Goal: Transaction & Acquisition: Purchase product/service

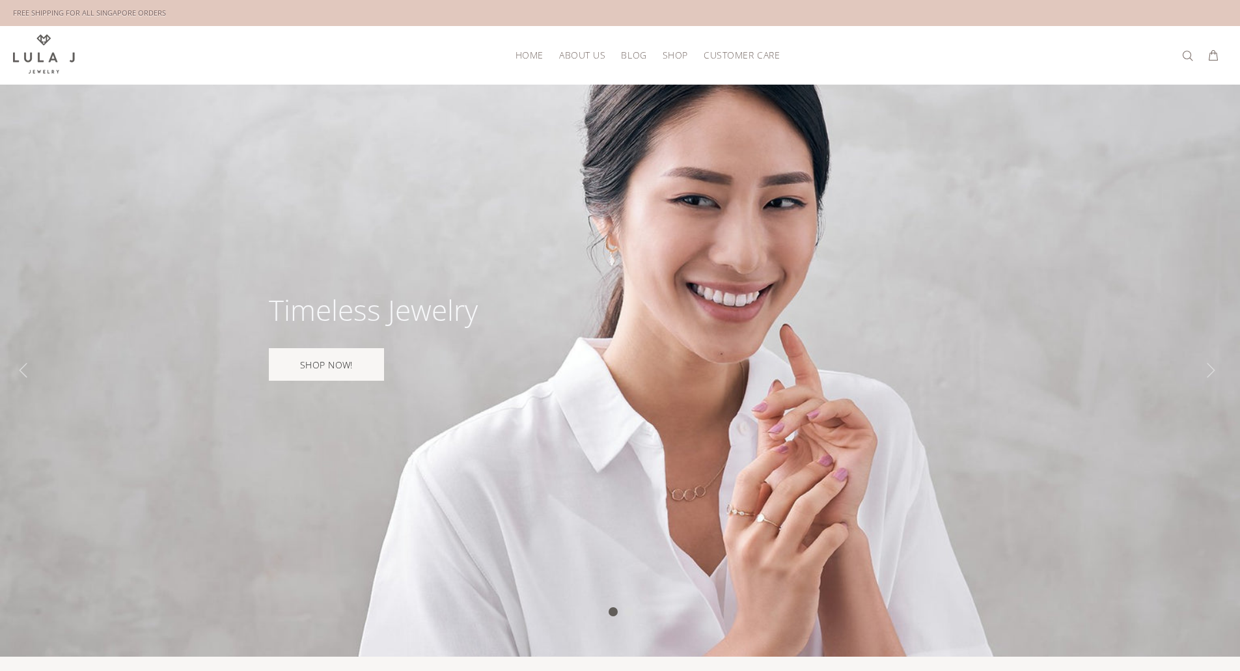
click at [584, 52] on span "ABOUT US" at bounding box center [582, 55] width 46 height 10
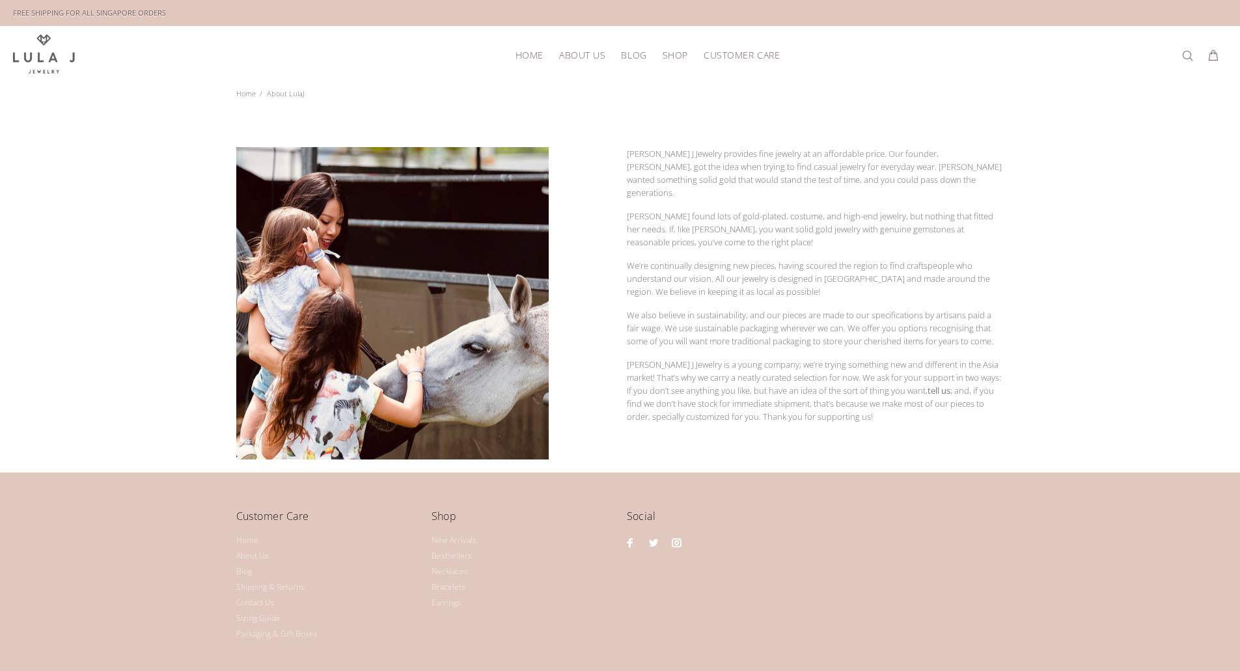
click at [545, 63] on link "HOME" at bounding box center [530, 55] width 44 height 20
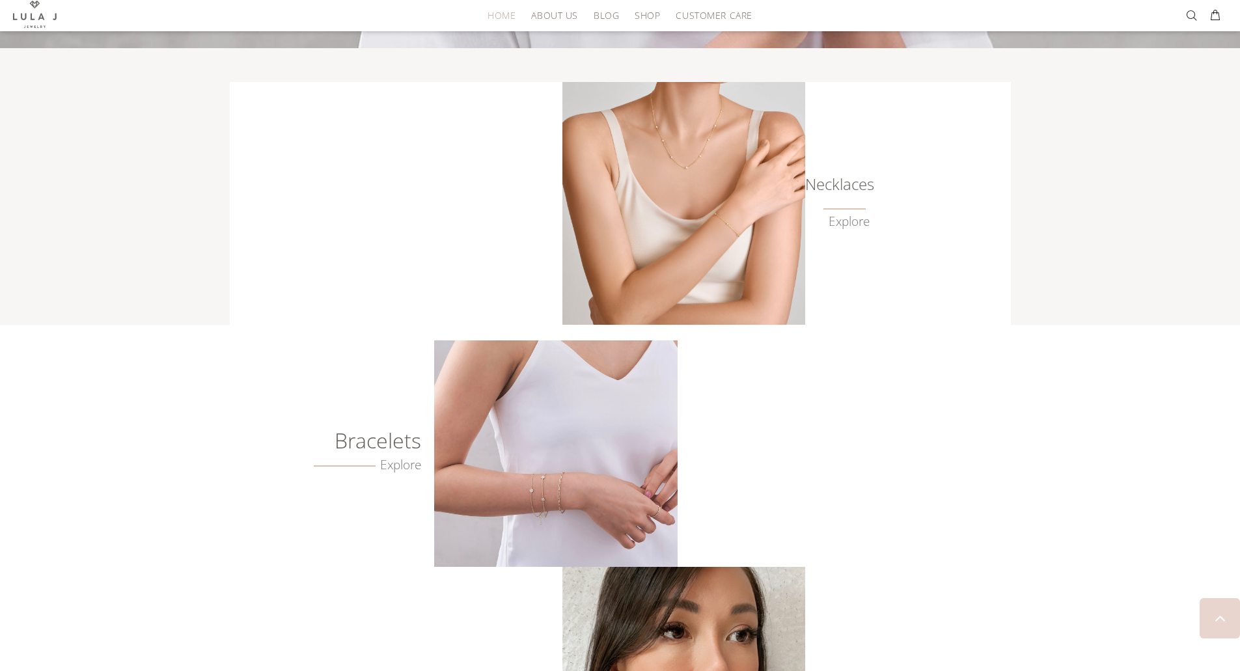
scroll to position [609, 0]
click at [646, 174] on img at bounding box center [683, 202] width 243 height 243
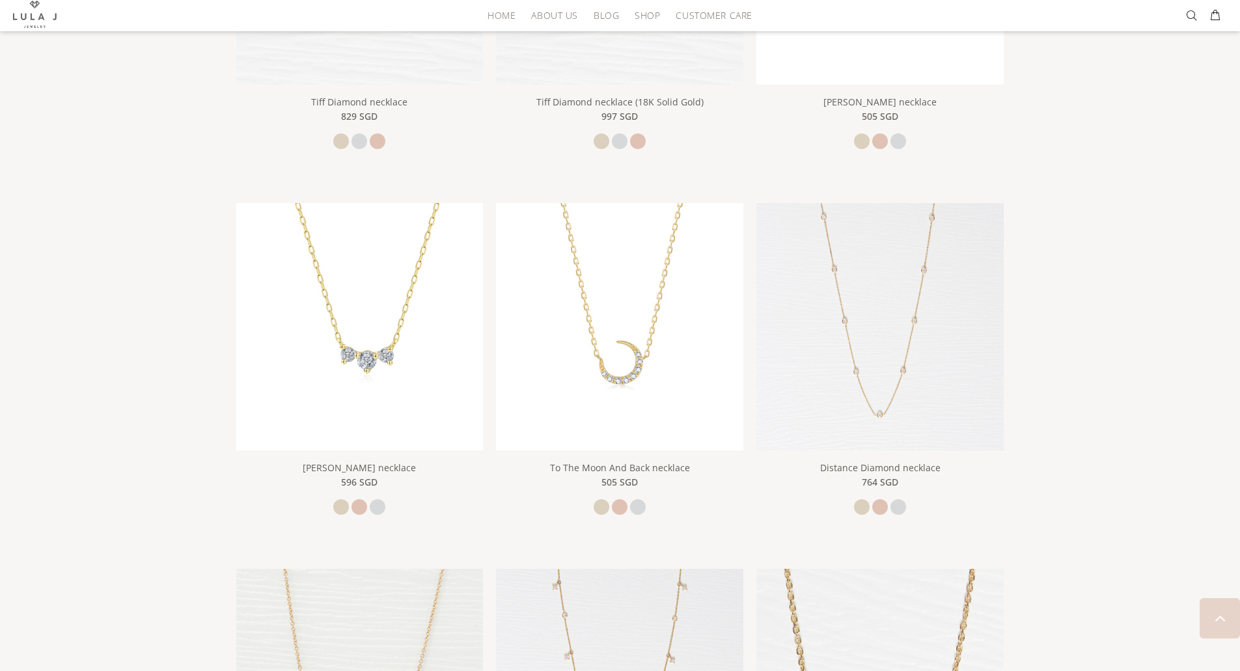
scroll to position [443, 0]
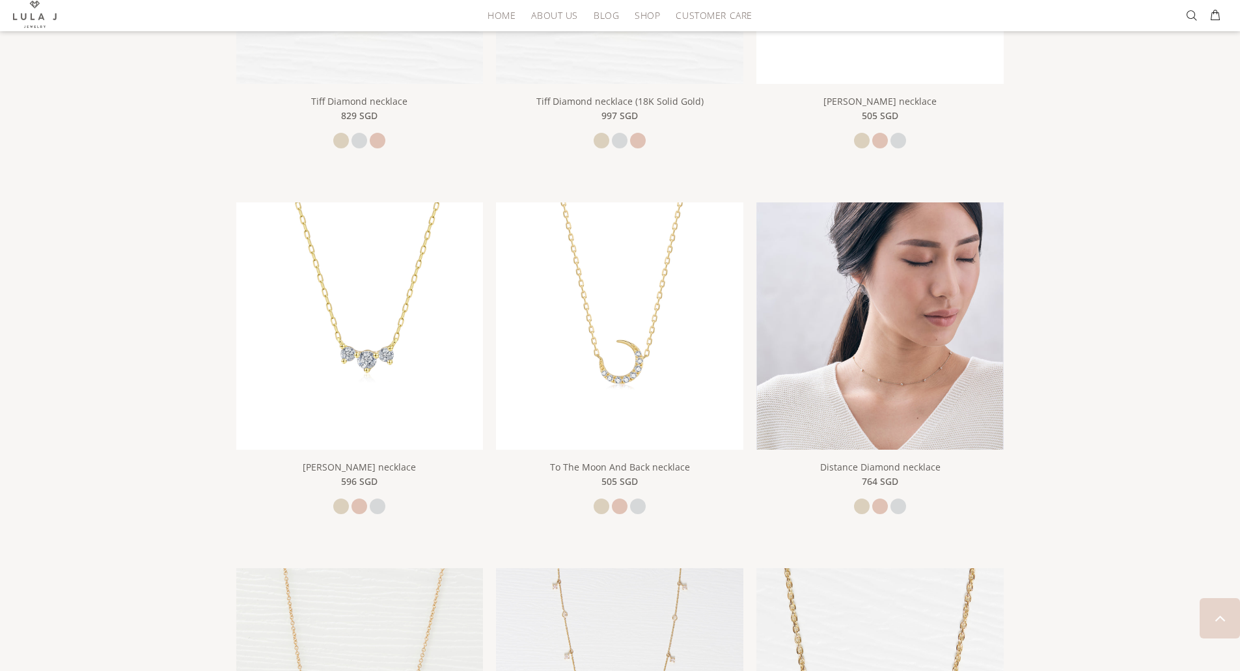
click at [991, 380] on img at bounding box center [879, 325] width 247 height 247
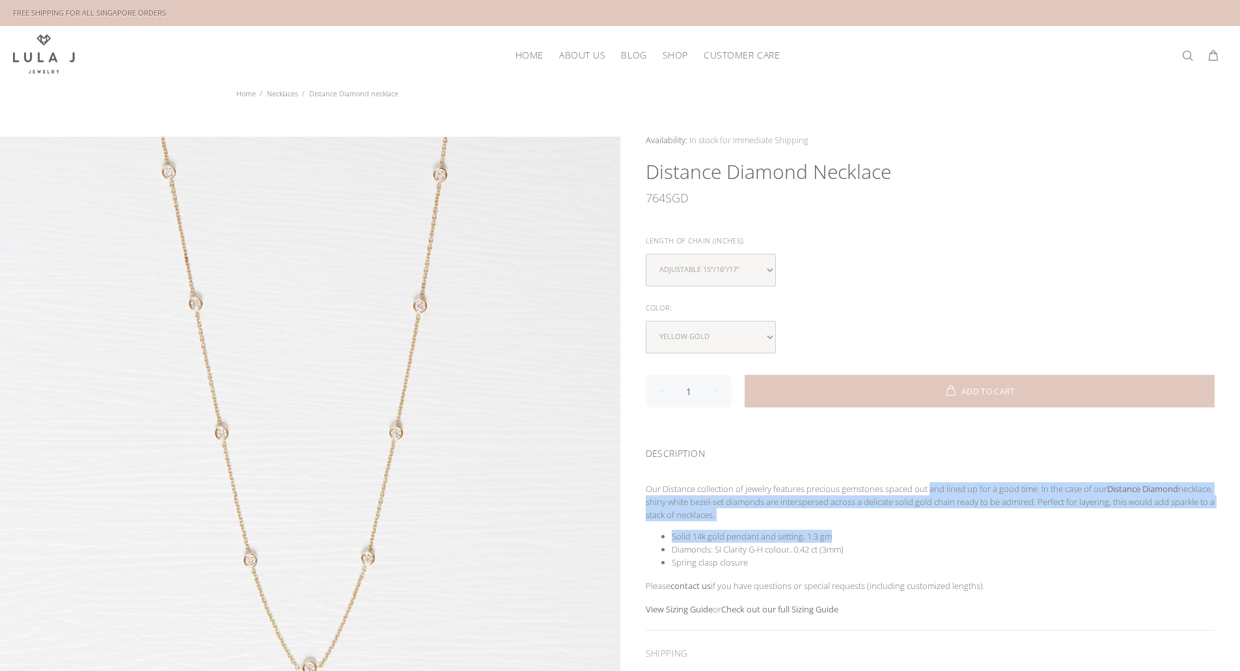
drag, startPoint x: 930, startPoint y: 486, endPoint x: 929, endPoint y: 542, distance: 56.6
click at [929, 542] on div "Our Distance collection of jewelry features precious gemstones spaced out and l…" at bounding box center [931, 556] width 570 height 148
click at [929, 542] on li "Solid 14k gold pendant and setting, 1.3 gm" at bounding box center [944, 536] width 544 height 13
drag, startPoint x: 929, startPoint y: 542, endPoint x: 929, endPoint y: 478, distance: 64.4
click at [929, 478] on div "DESCRIPTION Our Distance collection of jewelry features precious gemstones spac…" at bounding box center [931, 531] width 570 height 200
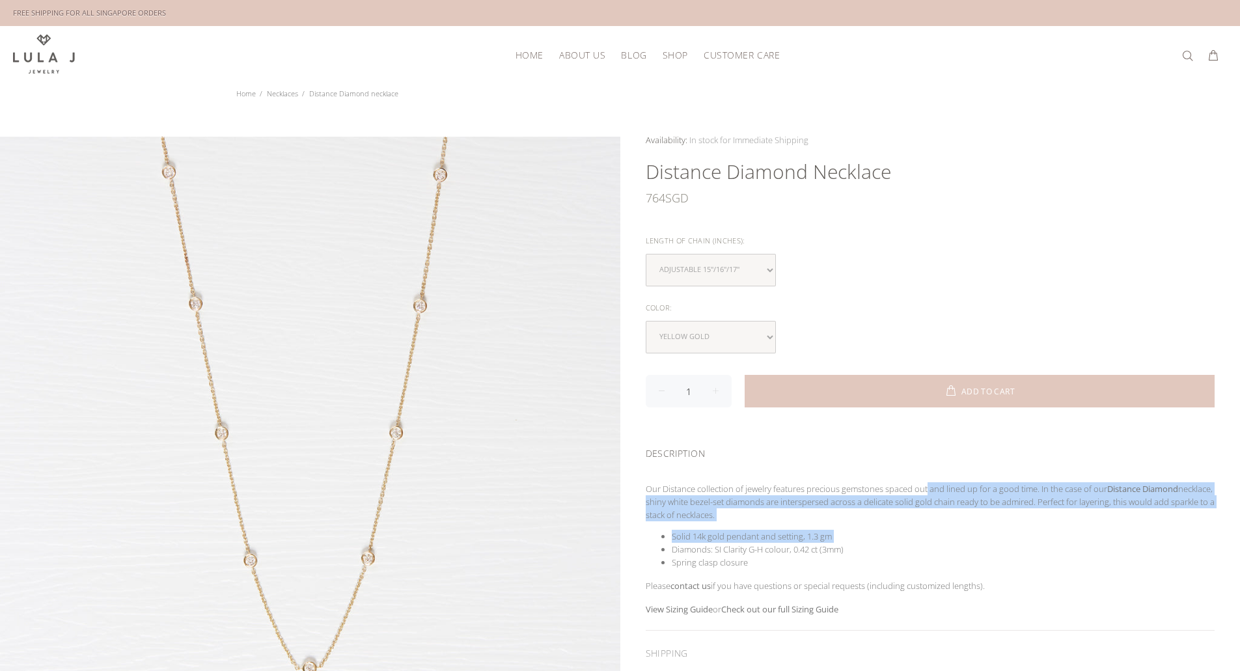
click at [929, 478] on div "DESCRIPTION Our Distance collection of jewelry features precious gemstones spac…" at bounding box center [931, 531] width 570 height 200
drag, startPoint x: 929, startPoint y: 478, endPoint x: 921, endPoint y: 547, distance: 69.5
click at [921, 547] on div "DESCRIPTION Our Distance collection of jewelry features precious gemstones spac…" at bounding box center [931, 531] width 570 height 200
click at [921, 547] on li "Diamonds: SI Clarity G-H colour, 0.42 ct (3mm)" at bounding box center [944, 549] width 544 height 13
drag, startPoint x: 921, startPoint y: 547, endPoint x: 917, endPoint y: 470, distance: 76.9
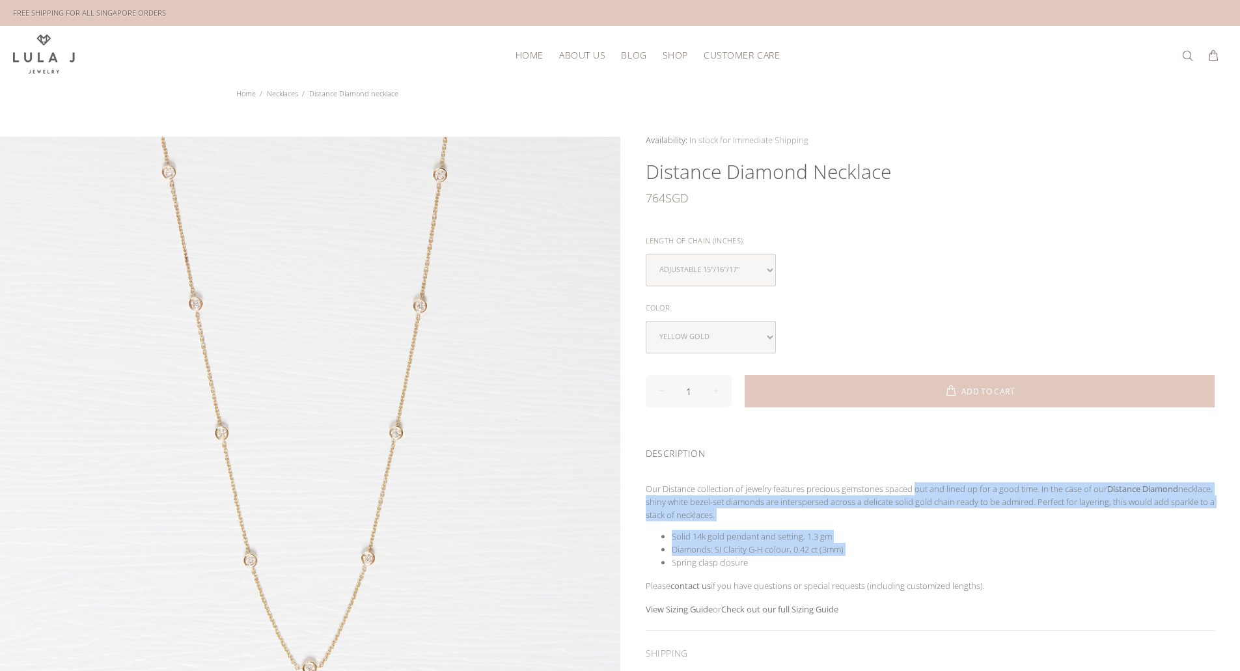
click at [917, 470] on div "DESCRIPTION Our Distance collection of jewelry features precious gemstones spac…" at bounding box center [931, 531] width 570 height 200
click at [912, 505] on p "Our Distance collection of jewelry features precious gemstones spaced out and l…" at bounding box center [931, 501] width 570 height 39
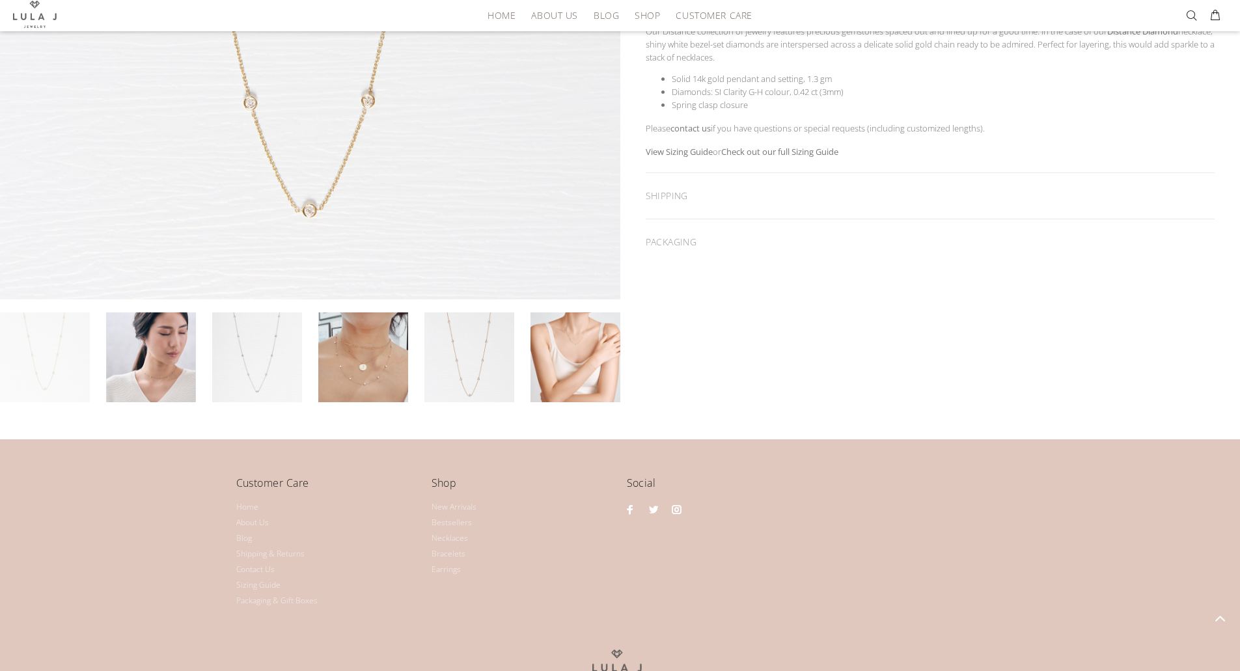
scroll to position [458, 0]
click at [415, 316] on li at bounding box center [371, 357] width 106 height 90
click at [387, 339] on link at bounding box center [363, 357] width 90 height 90
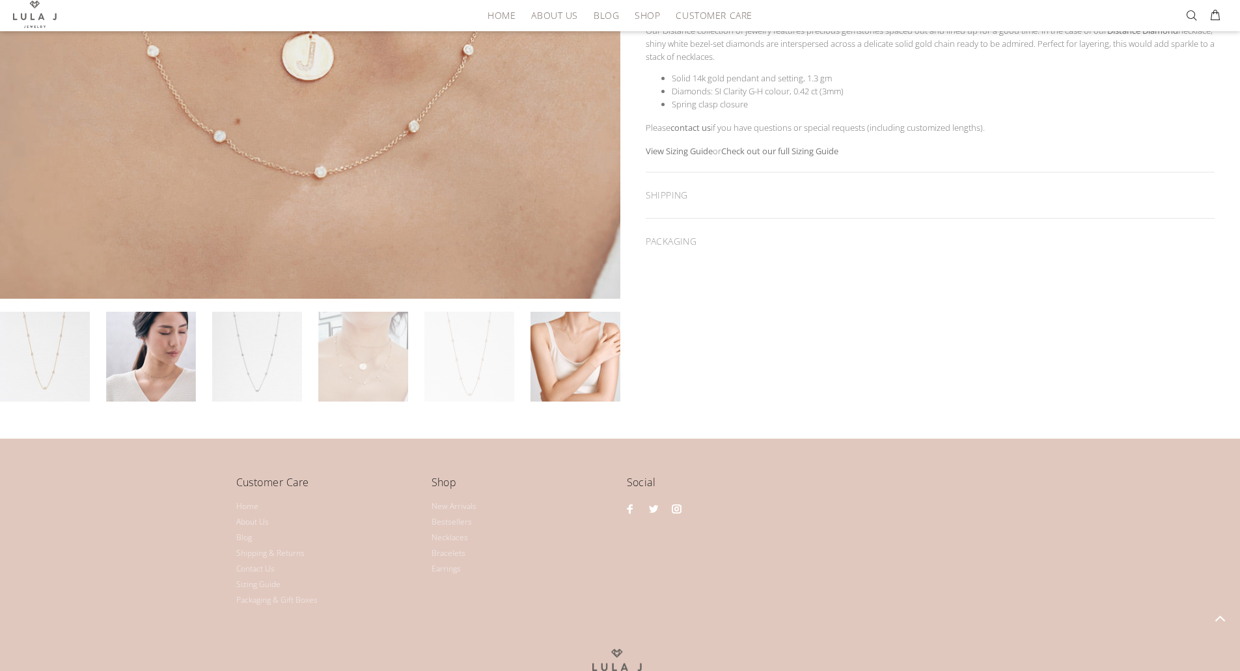
click at [430, 350] on link at bounding box center [469, 357] width 90 height 90
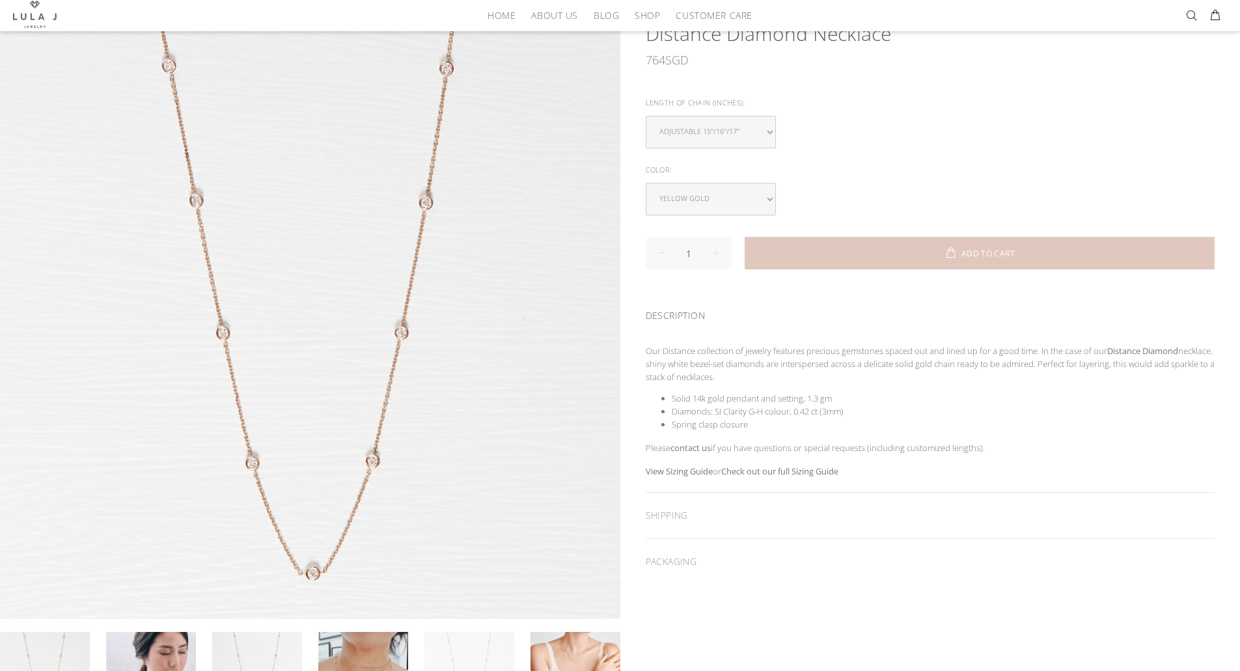
scroll to position [74, 0]
